Goal: Transaction & Acquisition: Purchase product/service

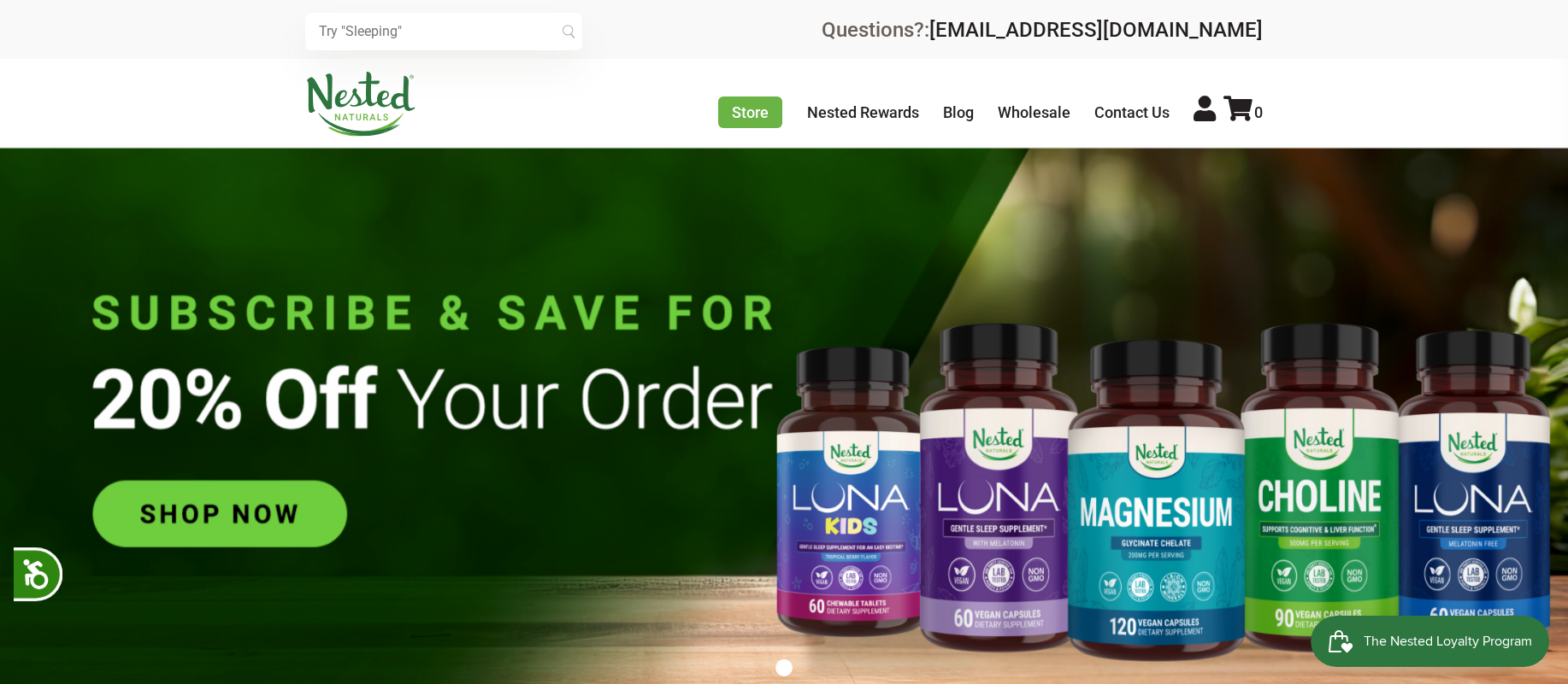
scroll to position [0, 601]
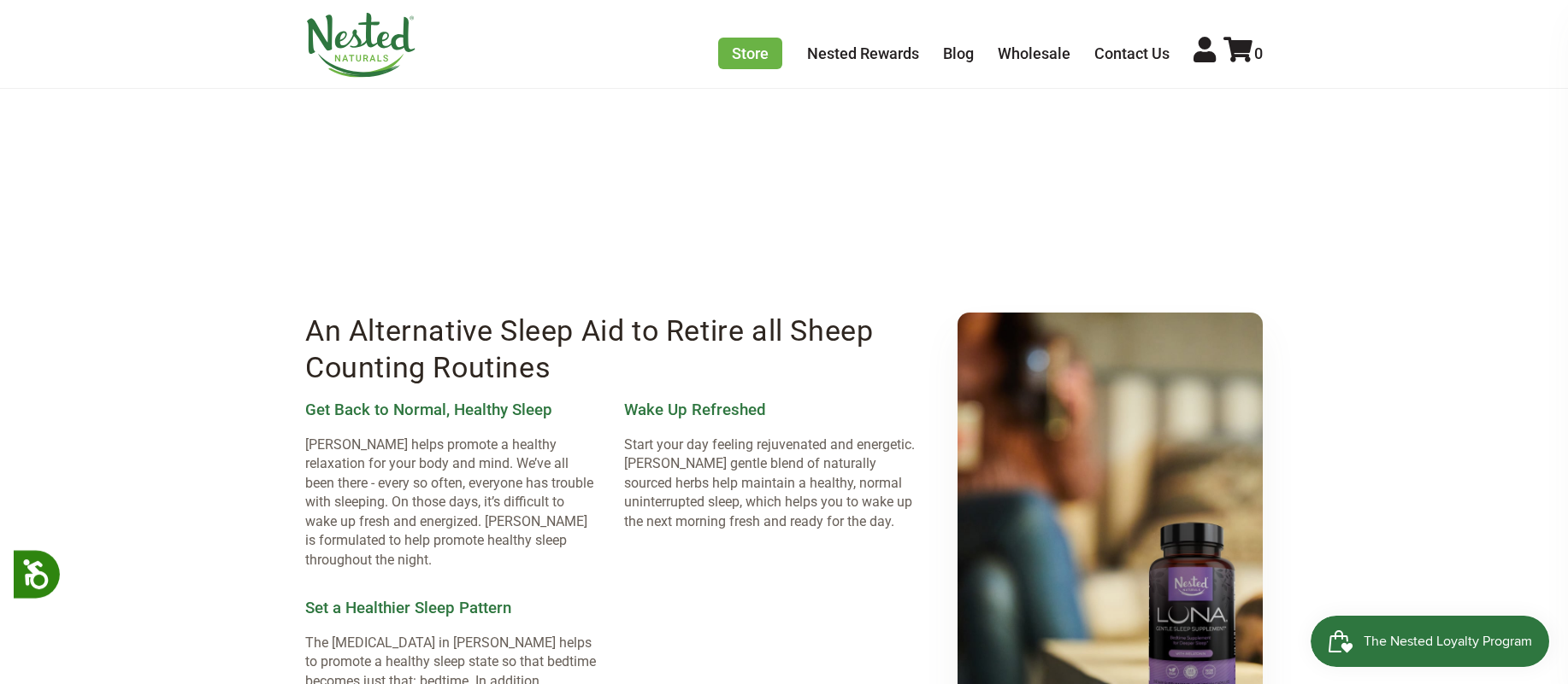
scroll to position [2053, 0]
